Goal: Communication & Community: Participate in discussion

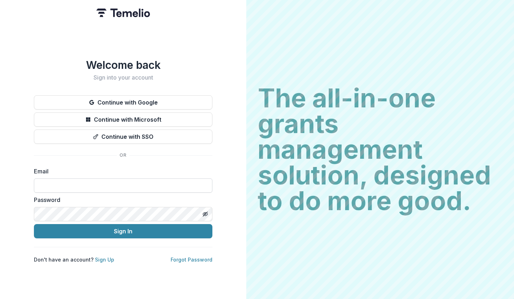
click at [170, 186] on input at bounding box center [123, 185] width 178 height 14
type input "**********"
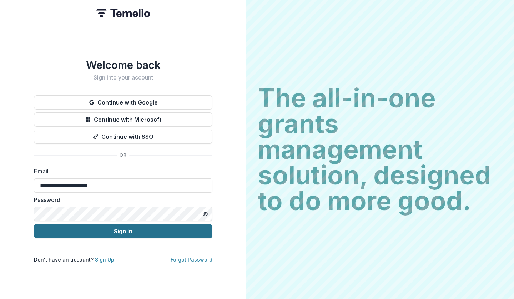
click at [125, 234] on button "Sign In" at bounding box center [123, 231] width 178 height 14
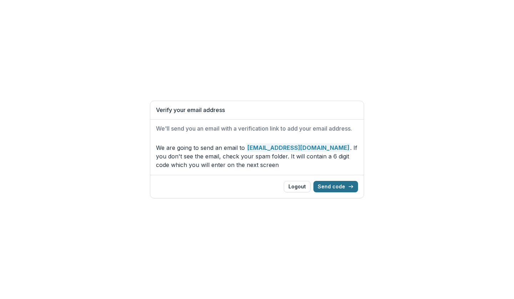
click at [331, 185] on button "Send code" at bounding box center [335, 186] width 45 height 11
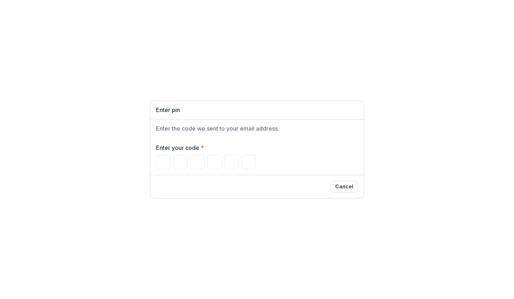
type input "*"
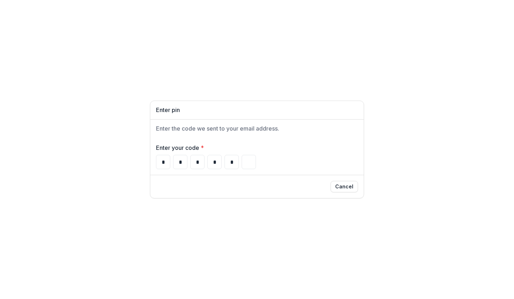
type input "*"
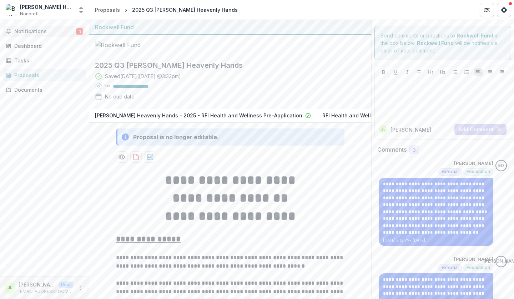
click at [40, 34] on span "Notifications" at bounding box center [45, 32] width 62 height 6
click at [287, 55] on div "2025 Q3 Bethel's Heavenly Hands Saved 3 days ago ( September 5, 2025 @ 3:33pm )…" at bounding box center [224, 82] width 270 height 54
click at [74, 27] on button "Notifications 1" at bounding box center [44, 31] width 83 height 11
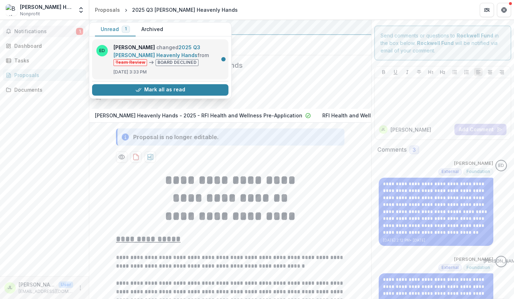
click at [171, 58] on link "2025 Q3 Bethel's Heavenly Hands" at bounding box center [156, 51] width 87 height 14
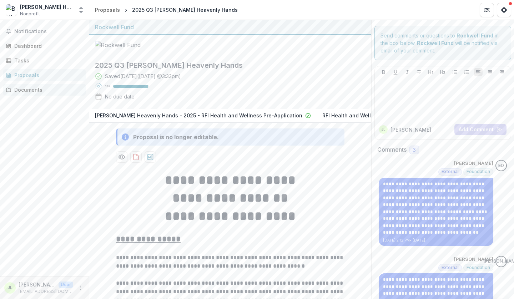
click at [36, 92] on div "Documents" at bounding box center [47, 89] width 66 height 7
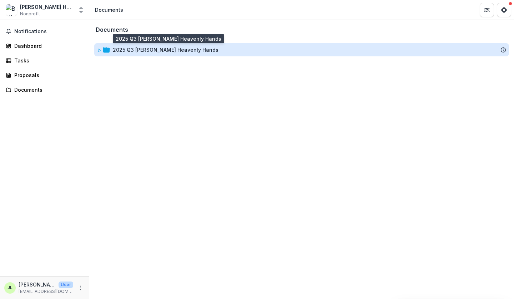
click at [138, 50] on div "2025 Q3 Bethel's Heavenly Hands" at bounding box center [166, 49] width 106 height 7
click at [121, 51] on div "2025 Q3 Bethel's Heavenly Hands" at bounding box center [166, 49] width 106 height 7
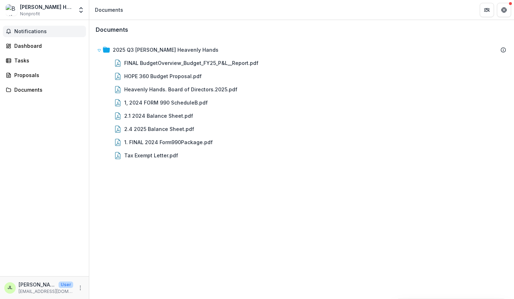
click at [34, 36] on button "Notifications" at bounding box center [44, 31] width 83 height 11
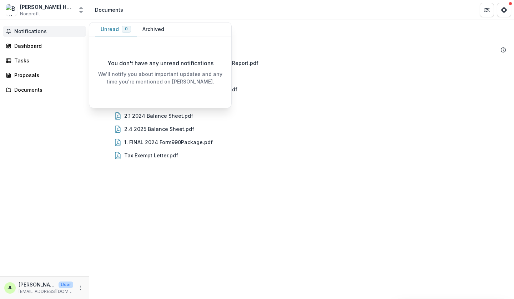
click at [34, 36] on button "Notifications" at bounding box center [44, 31] width 83 height 11
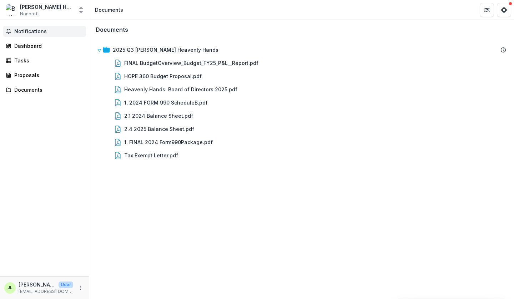
click at [40, 29] on span "Notifications" at bounding box center [48, 32] width 69 height 6
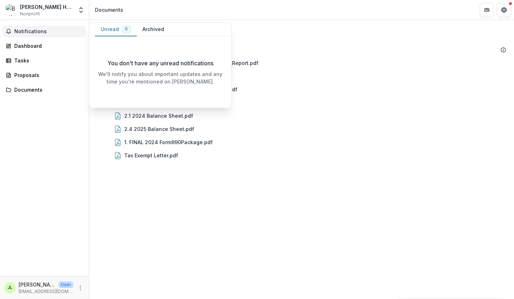
click at [112, 31] on button "Unread 0" at bounding box center [116, 29] width 42 height 14
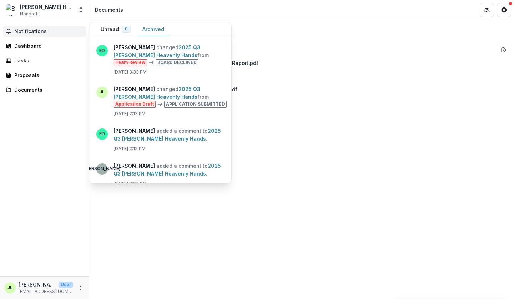
click at [157, 29] on button "Archived" at bounding box center [153, 29] width 33 height 14
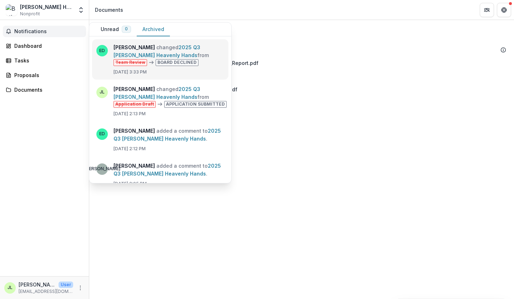
click at [133, 58] on link "2025 Q3 Bethel's Heavenly Hands" at bounding box center [156, 51] width 87 height 14
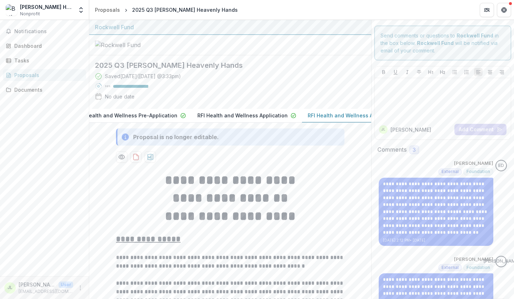
scroll to position [0, 130]
click at [302, 112] on p "RFI Health and Wellness Application" at bounding box center [347, 115] width 90 height 7
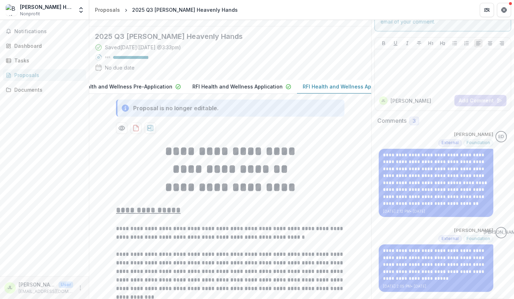
scroll to position [0, 0]
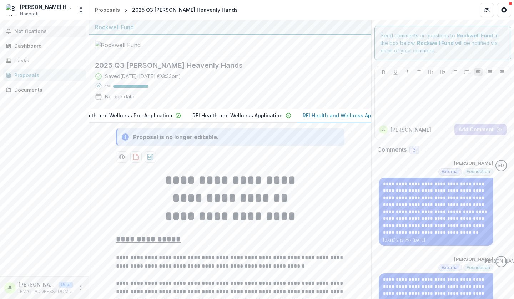
click at [39, 32] on span "Notifications" at bounding box center [48, 32] width 69 height 6
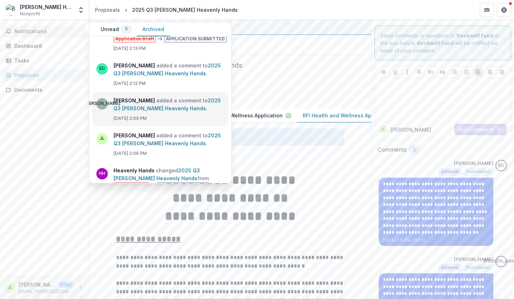
scroll to position [66, 0]
click at [161, 111] on link "2025 Q3 Bethel's Heavenly Hands" at bounding box center [166, 104] width 107 height 14
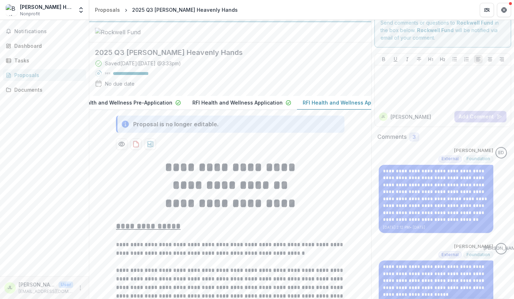
scroll to position [0, 0]
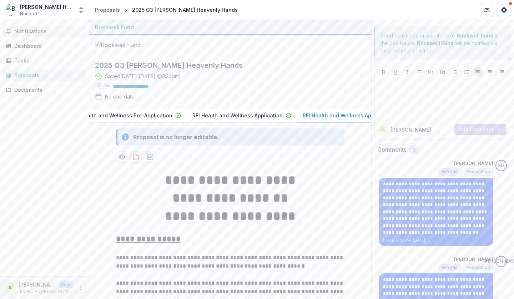
click at [39, 32] on span "Notifications" at bounding box center [48, 32] width 69 height 6
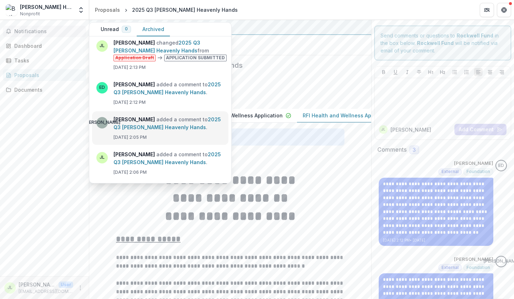
scroll to position [46, 0]
click at [161, 90] on link "2025 Q3 Bethel's Heavenly Hands" at bounding box center [166, 89] width 107 height 14
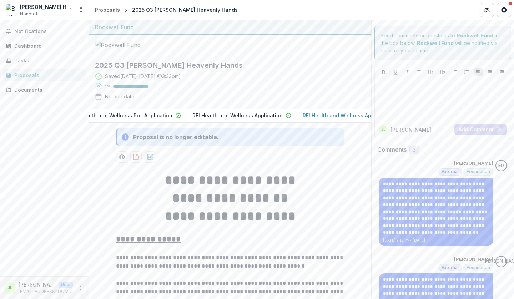
scroll to position [16, 0]
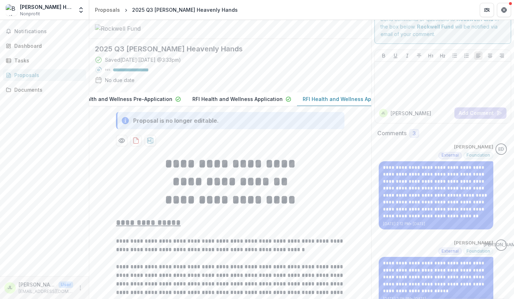
click at [192, 95] on p "RFI Health and Wellness Application" at bounding box center [237, 98] width 90 height 7
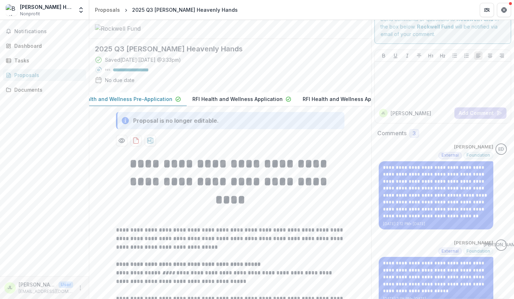
click at [122, 95] on p "Bethel's Heavenly Hands - 2025 - RFI Health and Wellness Pre-Application" at bounding box center [68, 98] width 207 height 7
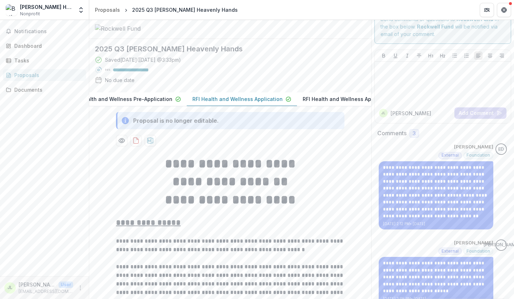
click at [192, 95] on p "RFI Health and Wellness Application" at bounding box center [237, 98] width 90 height 7
click at [302, 96] on p "RFI Health and Wellness Application" at bounding box center [347, 98] width 90 height 7
click at [302, 95] on p "RFI Health and Wellness Application" at bounding box center [347, 98] width 90 height 7
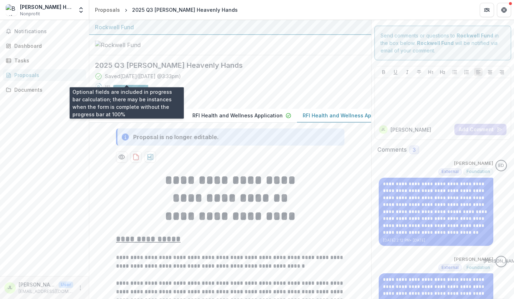
click at [136, 85] on div at bounding box center [130, 86] width 35 height 3
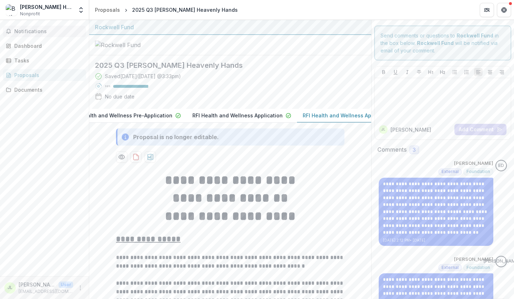
click at [34, 34] on span "Notifications" at bounding box center [48, 32] width 69 height 6
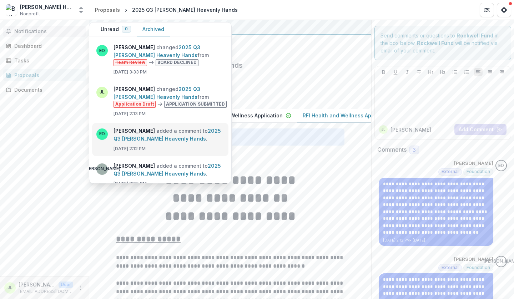
click at [153, 131] on link "2025 Q3 Bethel's Heavenly Hands" at bounding box center [166, 135] width 107 height 14
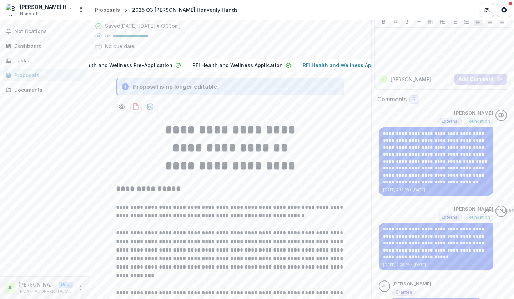
scroll to position [50, 0]
click at [414, 100] on span "3" at bounding box center [414, 100] width 10 height 9
click at [42, 48] on div "Dashboard" at bounding box center [47, 45] width 66 height 7
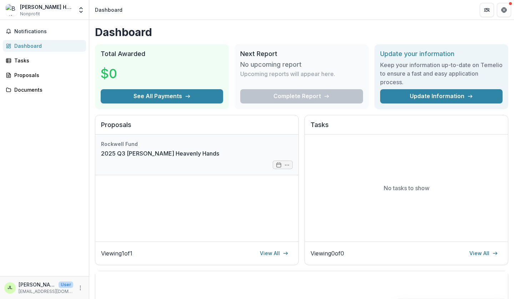
click at [149, 155] on link "2025 Q3 Bethel's Heavenly Hands" at bounding box center [160, 153] width 118 height 9
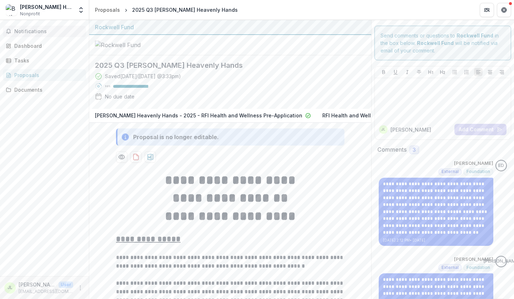
click at [31, 28] on button "Notifications" at bounding box center [44, 31] width 83 height 11
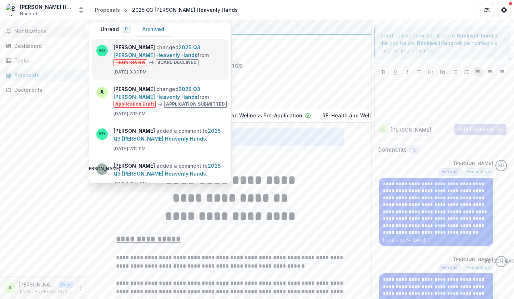
click at [168, 54] on link "2025 Q3 Bethel's Heavenly Hands" at bounding box center [156, 51] width 87 height 14
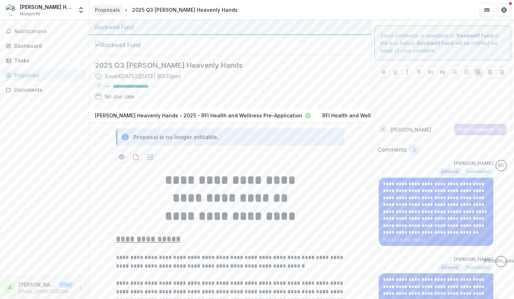
click at [117, 9] on div "Proposals" at bounding box center [107, 9] width 25 height 7
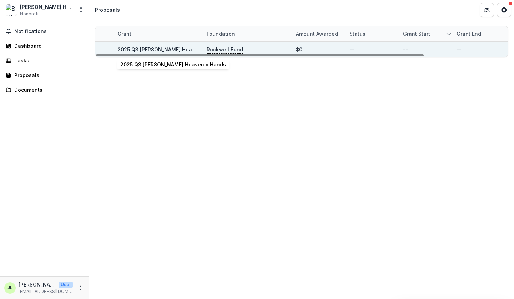
click at [160, 49] on link "2025 Q3 Bethel's Heavenly Hands" at bounding box center [170, 49] width 106 height 6
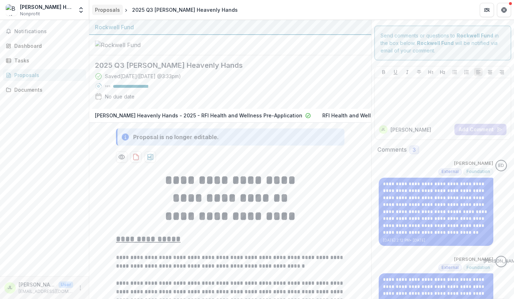
click at [112, 11] on div "Proposals" at bounding box center [107, 9] width 25 height 7
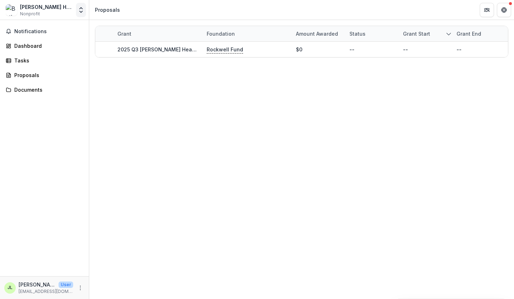
click at [81, 10] on icon "Open entity switcher" at bounding box center [80, 9] width 7 height 7
click at [62, 27] on link "Team Settings" at bounding box center [45, 28] width 86 height 12
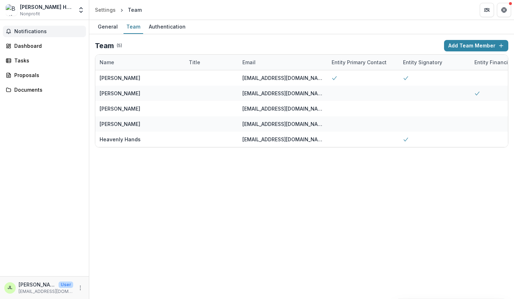
click at [44, 31] on span "Notifications" at bounding box center [48, 32] width 69 height 6
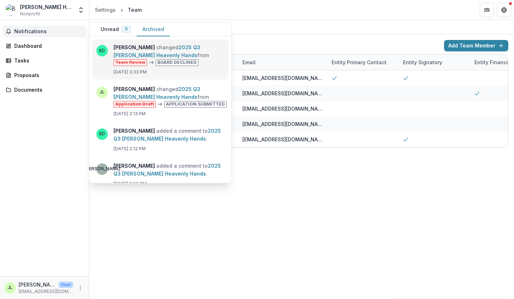
click at [113, 52] on link "2025 Q3 Bethel's Heavenly Hands" at bounding box center [156, 51] width 87 height 14
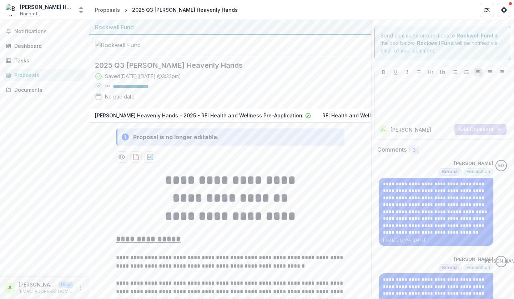
click at [472, 171] on span "Foundation" at bounding box center [478, 171] width 24 height 5
click at [446, 174] on span "External" at bounding box center [449, 171] width 17 height 5
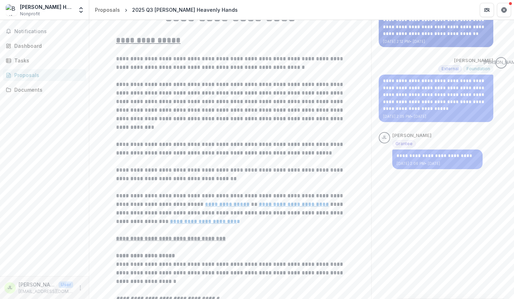
scroll to position [198, 0]
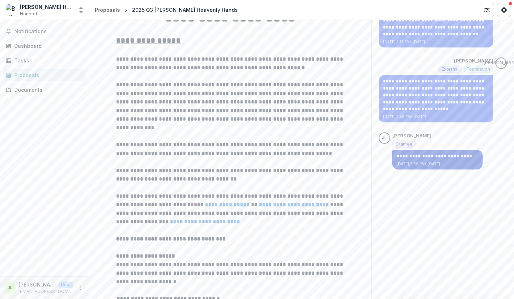
click at [429, 161] on div "**********" at bounding box center [437, 160] width 90 height 20
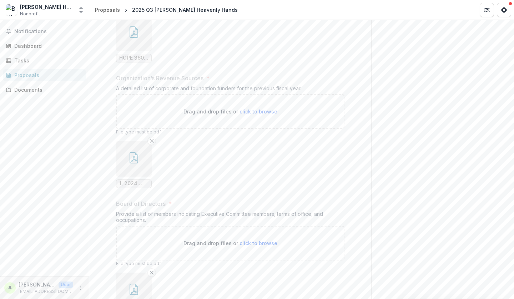
scroll to position [5566, 0]
click at [37, 89] on div "Documents" at bounding box center [47, 89] width 66 height 7
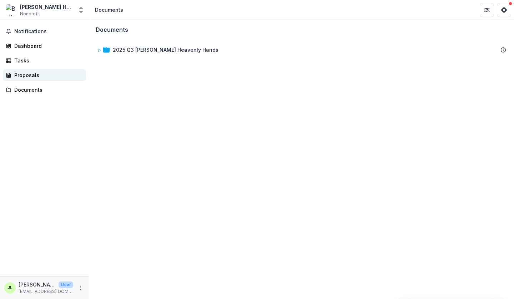
click at [32, 79] on link "Proposals" at bounding box center [44, 75] width 83 height 12
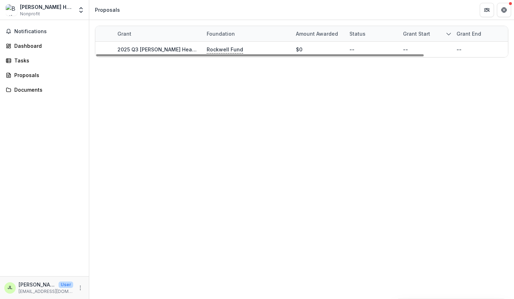
click at [447, 34] on icon "sorted descending" at bounding box center [448, 34] width 6 height 6
click at [36, 31] on span "Notifications" at bounding box center [48, 32] width 69 height 6
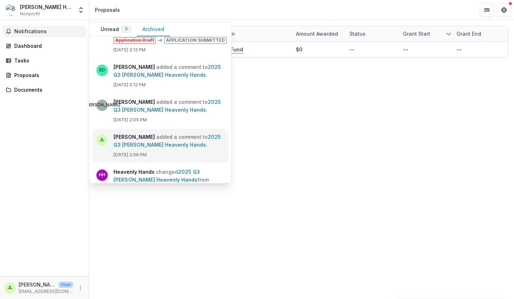
scroll to position [63, 0]
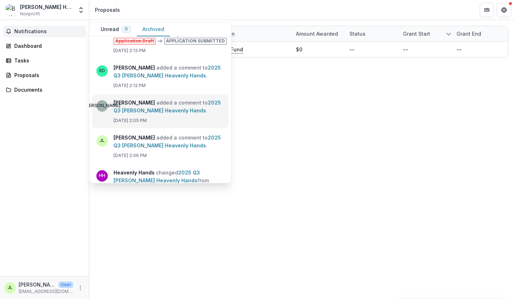
click at [213, 102] on link "2025 Q3 Bethel's Heavenly Hands" at bounding box center [166, 107] width 107 height 14
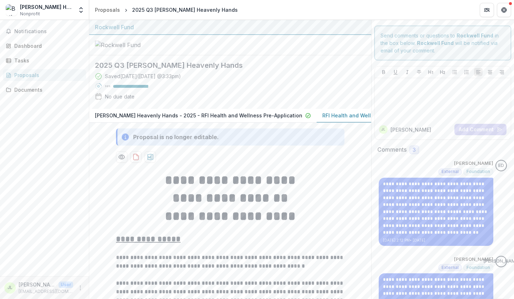
drag, startPoint x: 291, startPoint y: 113, endPoint x: 299, endPoint y: 136, distance: 24.5
click at [28, 62] on div "Tasks" at bounding box center [47, 60] width 66 height 7
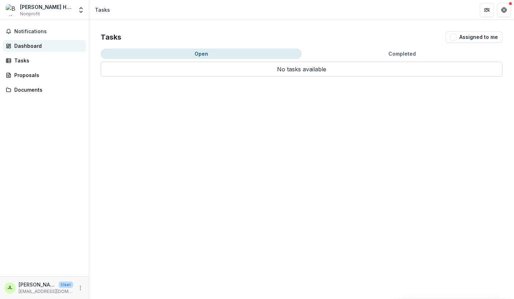
click at [30, 48] on div "Dashboard" at bounding box center [47, 45] width 66 height 7
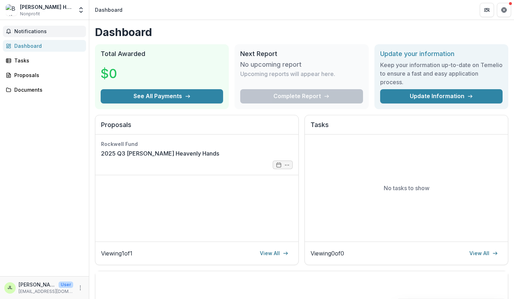
click at [35, 33] on span "Notifications" at bounding box center [48, 32] width 69 height 6
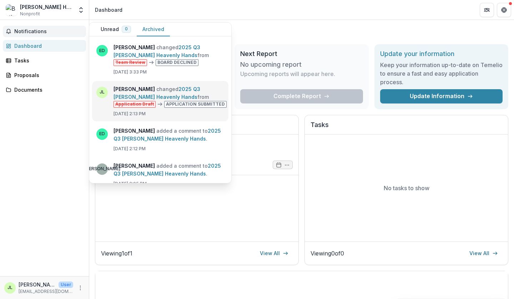
click at [113, 89] on link "2025 Q3 Bethel's Heavenly Hands" at bounding box center [156, 93] width 87 height 14
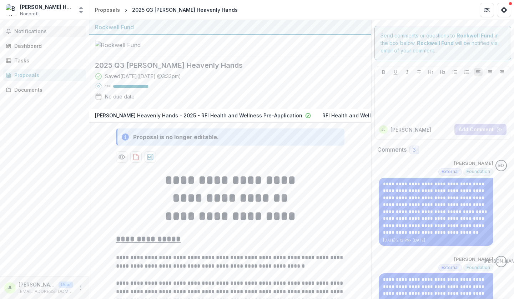
click at [37, 35] on button "Notifications" at bounding box center [44, 31] width 83 height 11
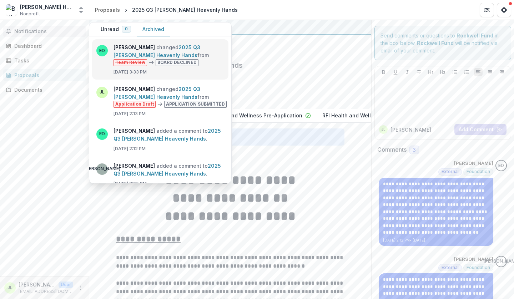
click at [122, 50] on link "2025 Q3 Bethel's Heavenly Hands" at bounding box center [156, 51] width 87 height 14
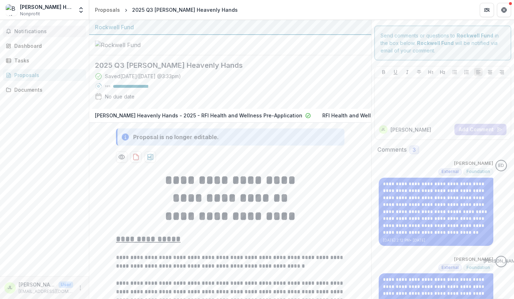
click at [46, 32] on span "Notifications" at bounding box center [48, 32] width 69 height 6
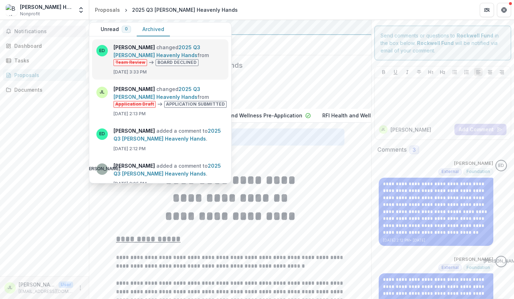
click at [189, 47] on link "2025 Q3 Bethel's Heavenly Hands" at bounding box center [156, 51] width 87 height 14
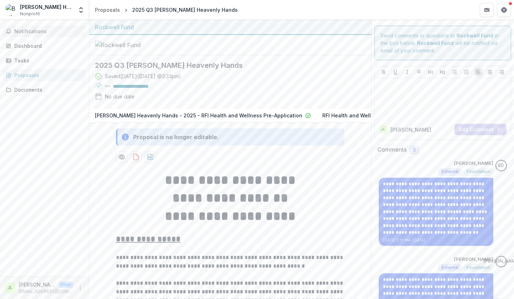
click at [42, 31] on span "Notifications" at bounding box center [48, 32] width 69 height 6
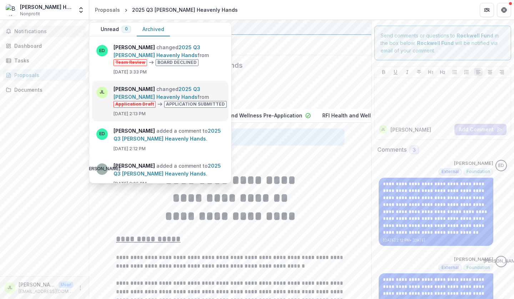
click at [146, 100] on link "2025 Q3 Bethel's Heavenly Hands" at bounding box center [156, 93] width 87 height 14
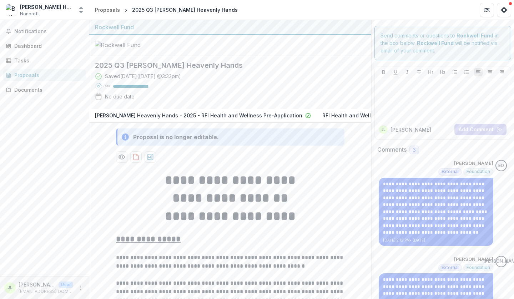
click at [125, 11] on icon "breadcrumb" at bounding box center [126, 11] width 4 height 4
click at [42, 33] on span "Notifications" at bounding box center [48, 32] width 69 height 6
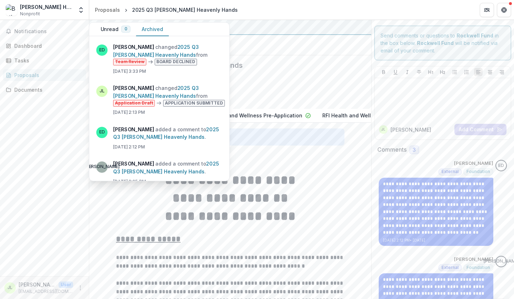
click at [288, 64] on h2 "2025 Q3 Bethel's Heavenly Hands" at bounding box center [224, 65] width 259 height 9
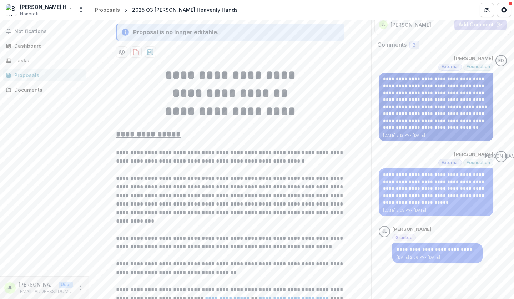
scroll to position [105, 0]
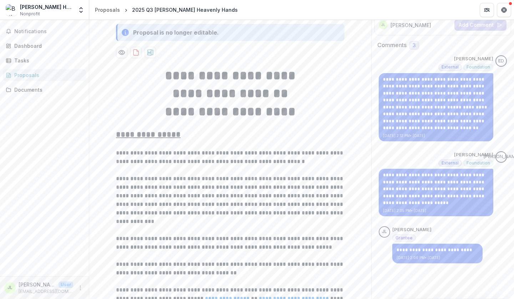
click at [479, 164] on span "Foundation" at bounding box center [478, 163] width 24 height 5
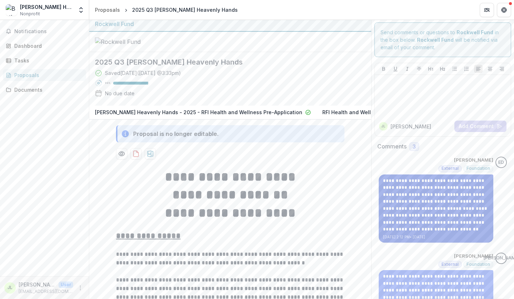
scroll to position [0, 0]
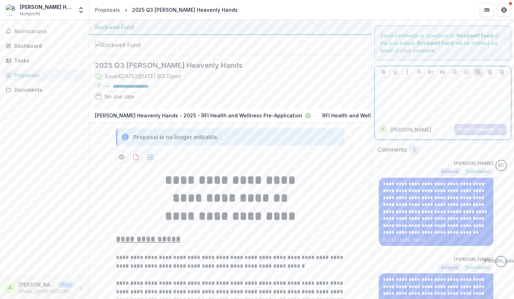
click at [399, 86] on p at bounding box center [442, 85] width 130 height 8
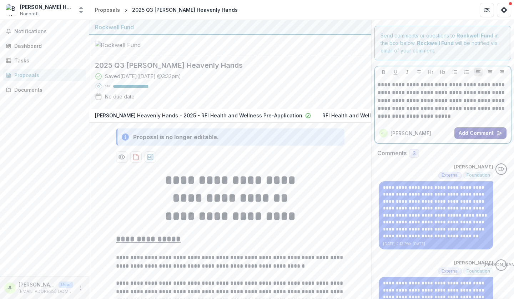
click at [463, 132] on button "Add Comment" at bounding box center [480, 132] width 52 height 11
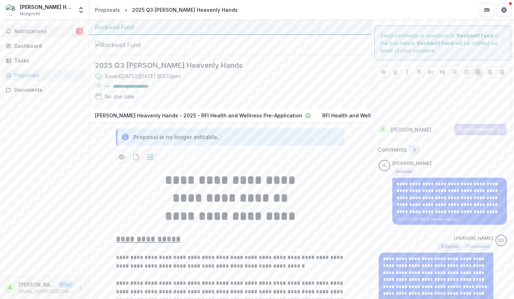
click at [35, 35] on button "Notifications 1" at bounding box center [44, 31] width 83 height 11
